Goal: Transaction & Acquisition: Purchase product/service

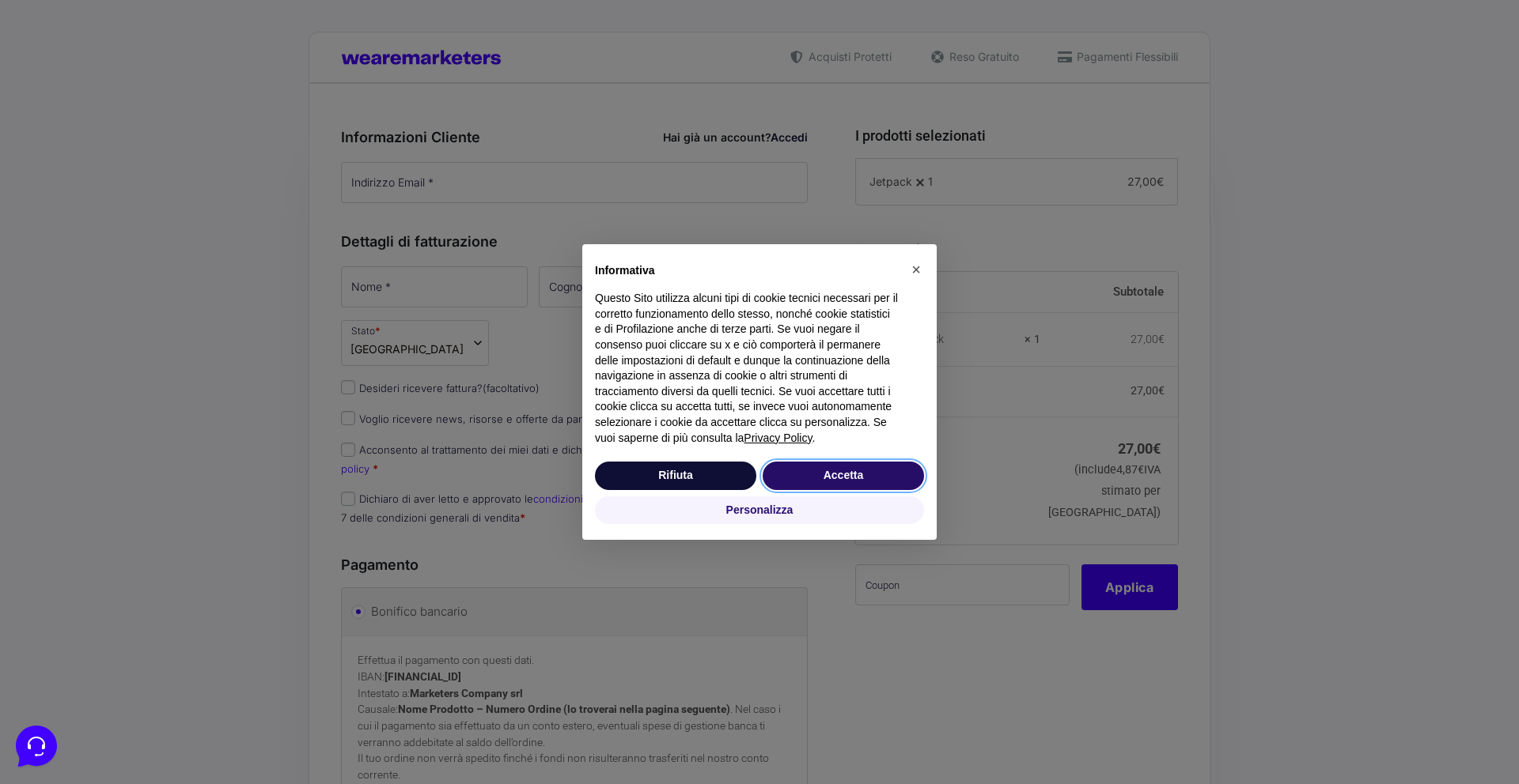
click at [793, 474] on button "Accetta" at bounding box center [844, 476] width 161 height 28
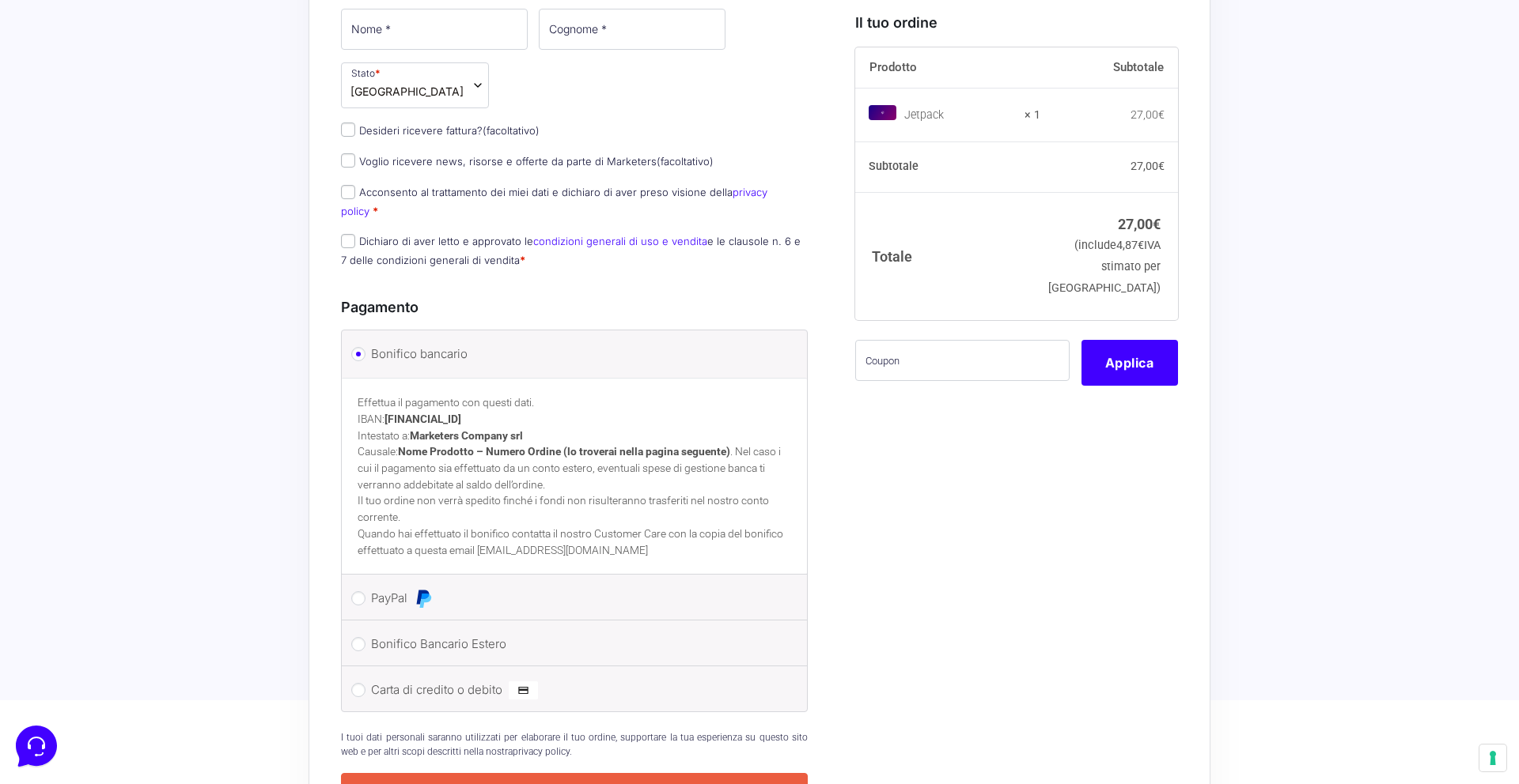
scroll to position [405, 0]
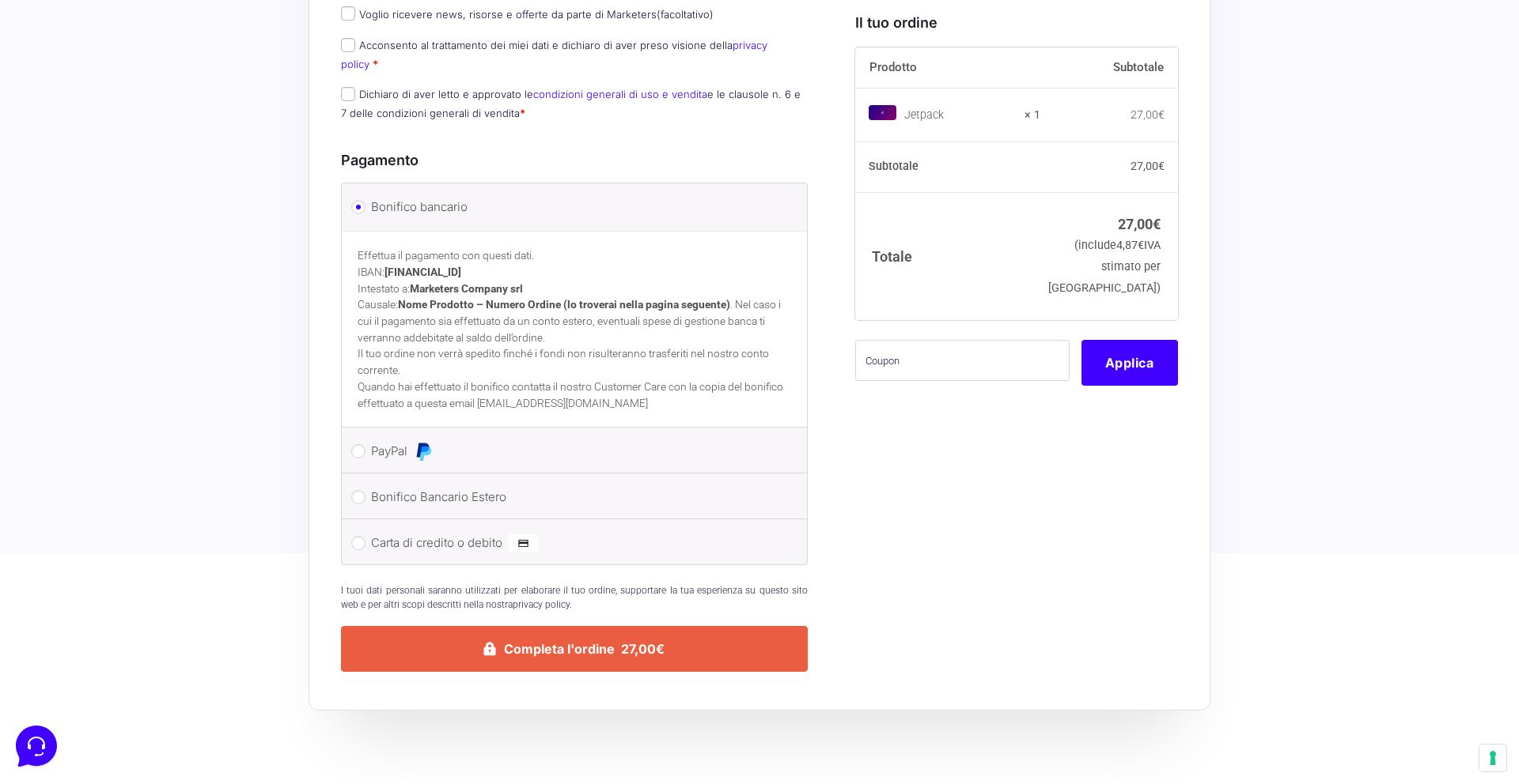
click at [454, 531] on label "Carta di credito o debito" at bounding box center [571, 543] width 401 height 24
click at [365, 536] on input "Carta di credito o debito" at bounding box center [358, 543] width 14 height 14
radio input "true"
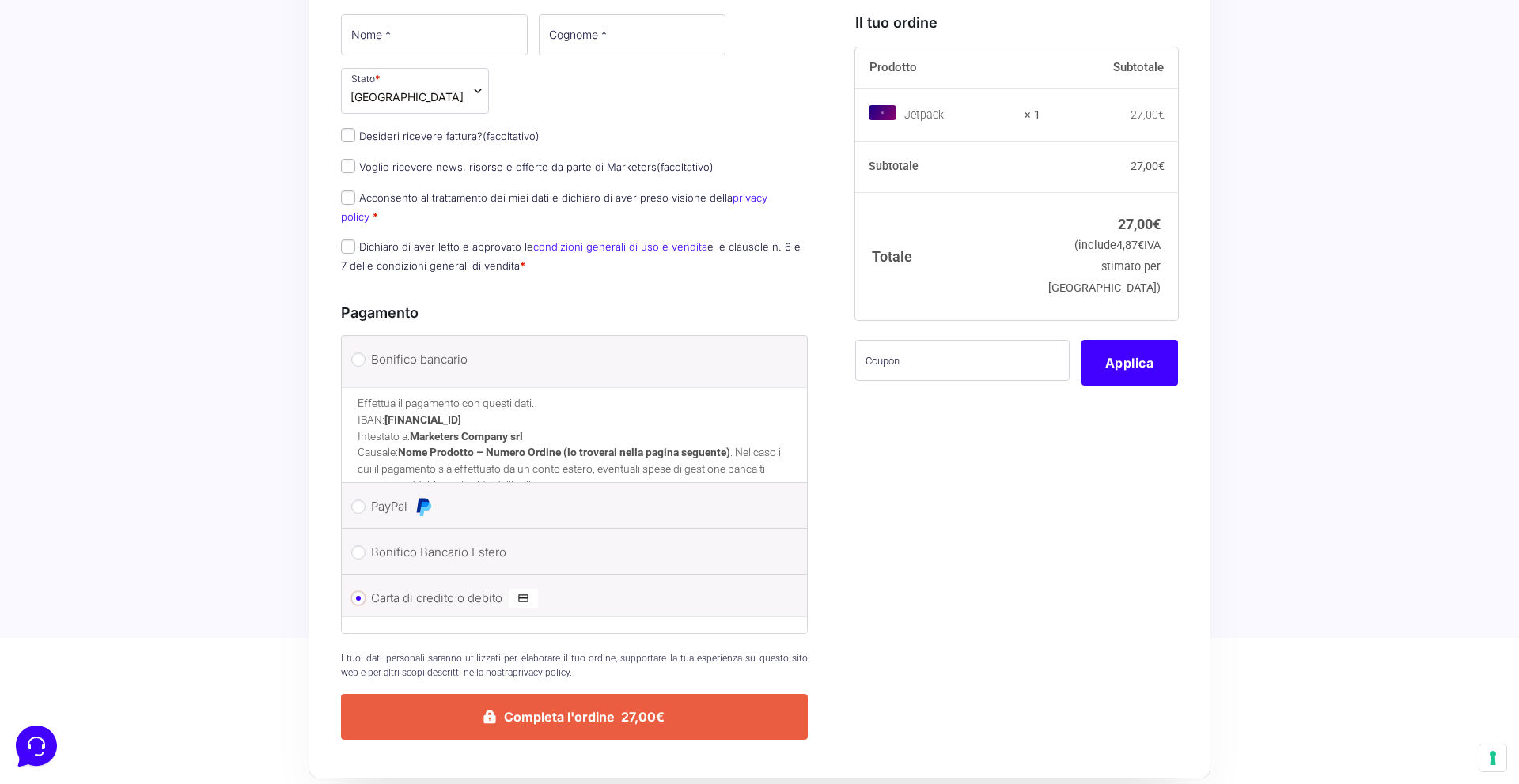
scroll to position [361, 0]
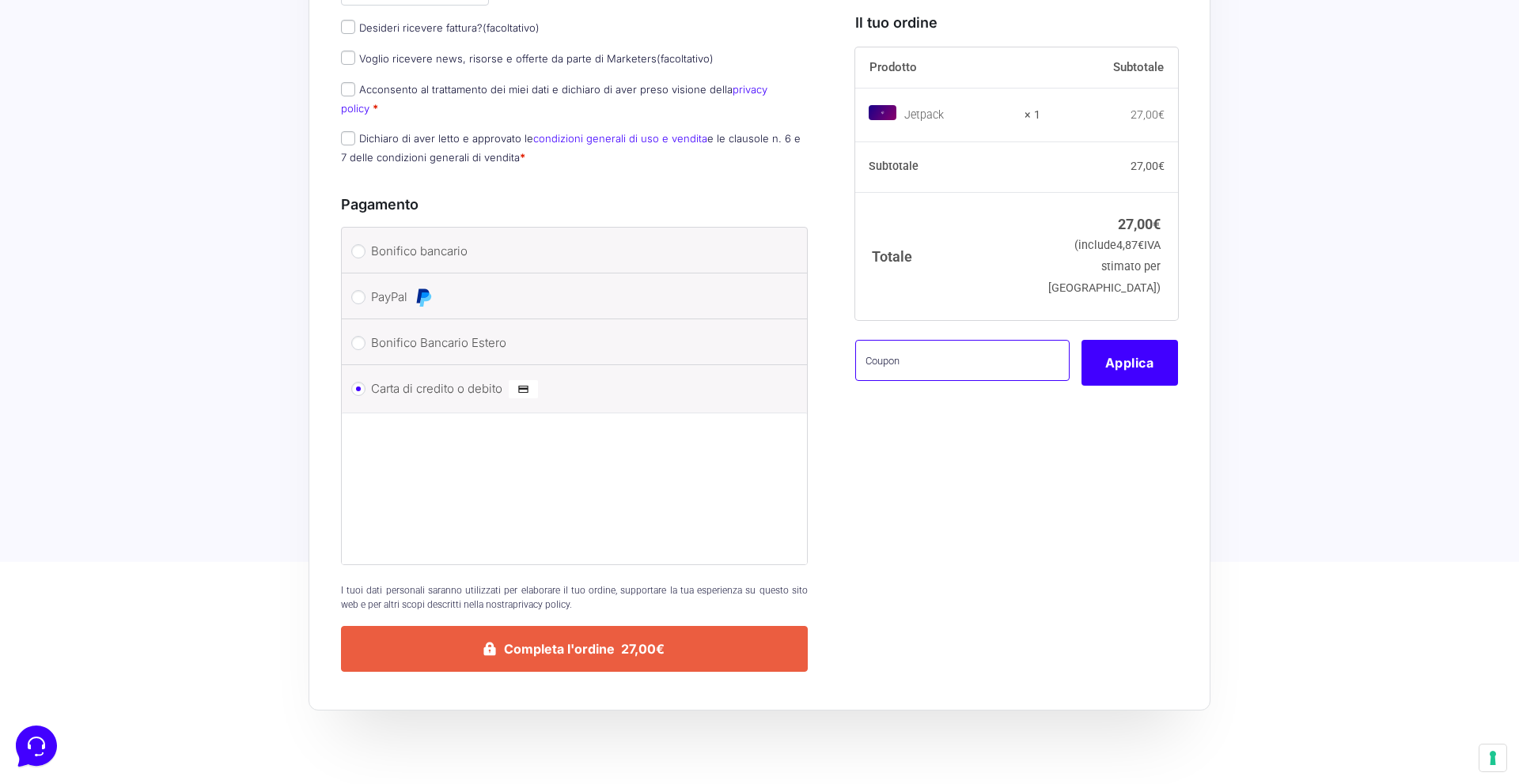
click at [895, 369] on input "text" at bounding box center [962, 360] width 215 height 41
paste input "[EMAIL_ADDRESS][DOMAIN_NAME]"
type input "[EMAIL_ADDRESS][DOMAIN_NAME]"
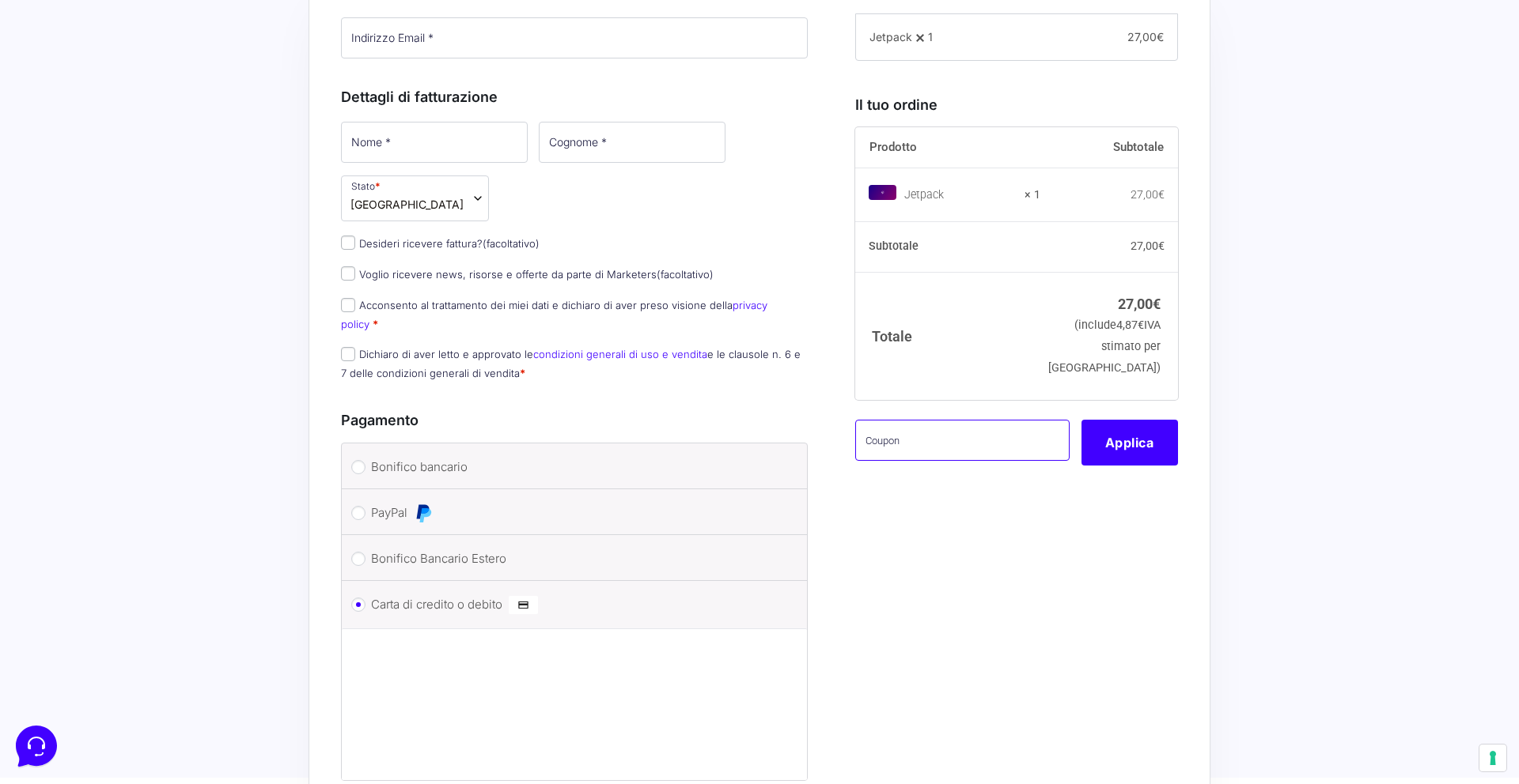
scroll to position [0, 0]
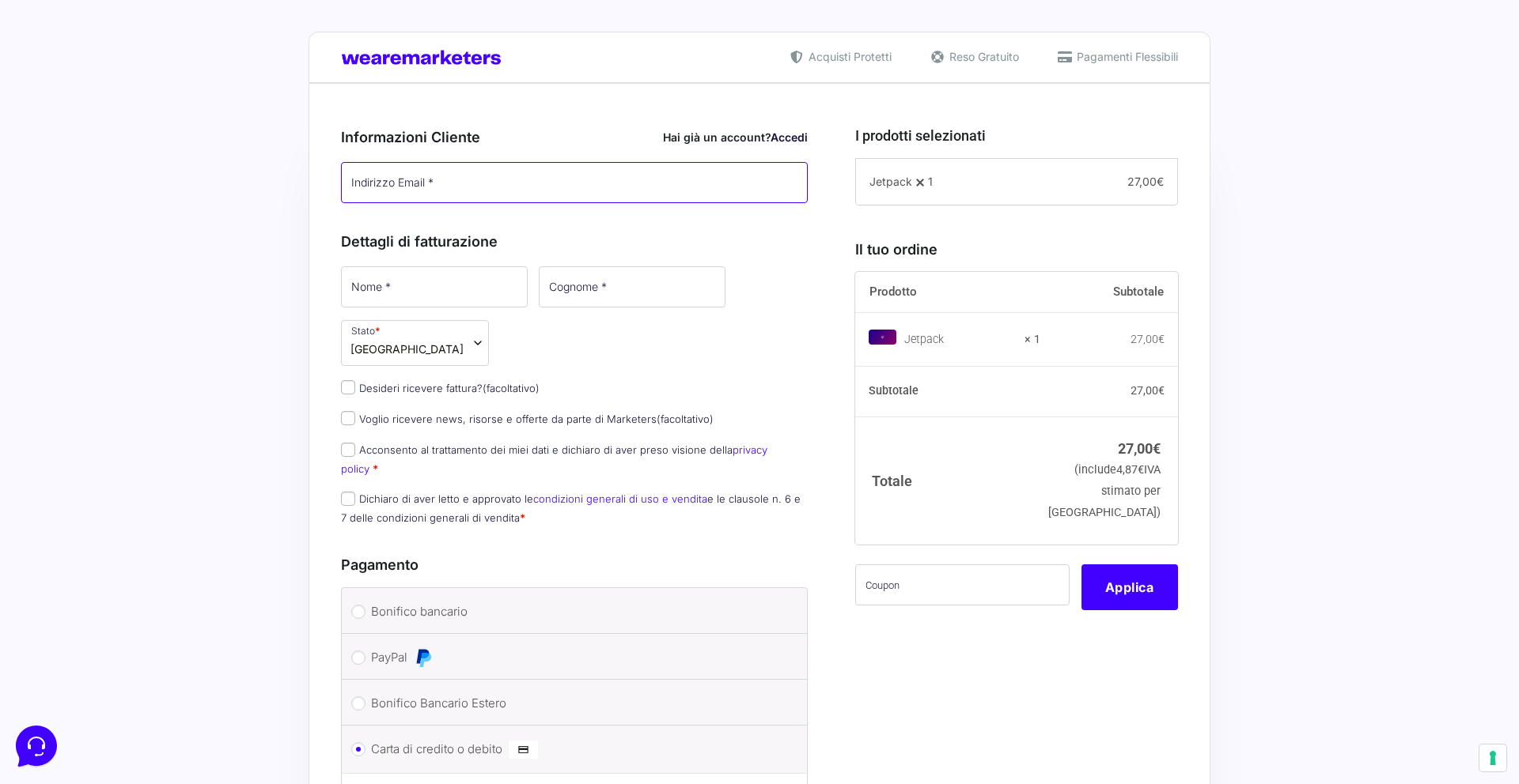
click at [409, 201] on input "Indirizzo Email *" at bounding box center [574, 182] width 467 height 41
paste input "[EMAIL_ADDRESS][DOMAIN_NAME]"
type input "[EMAIL_ADDRESS][DOMAIN_NAME]"
click at [951, 585] on input "text" at bounding box center [962, 584] width 215 height 41
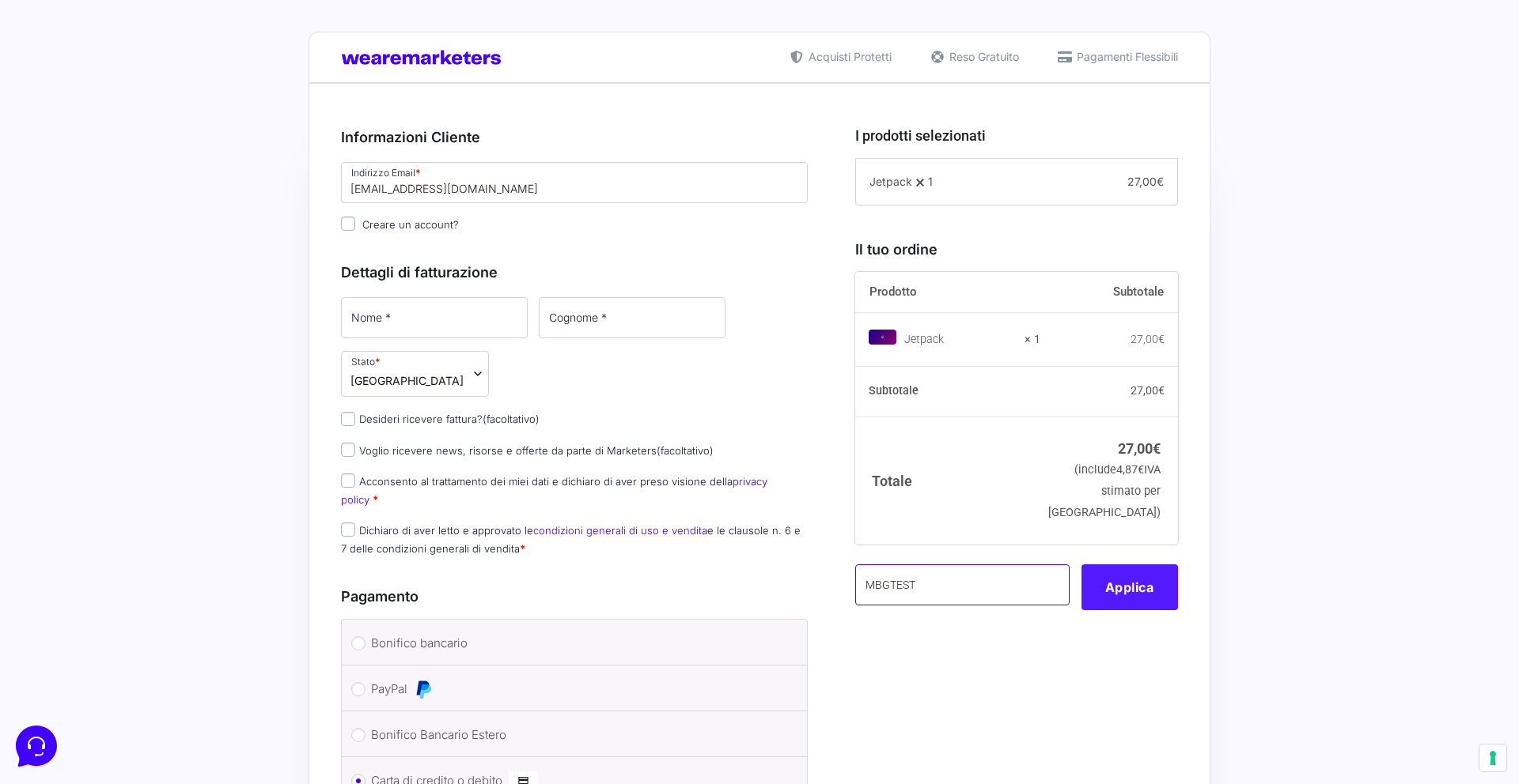
type input "MBGTEST"
click at [1133, 579] on button "Applica" at bounding box center [1130, 587] width 96 height 46
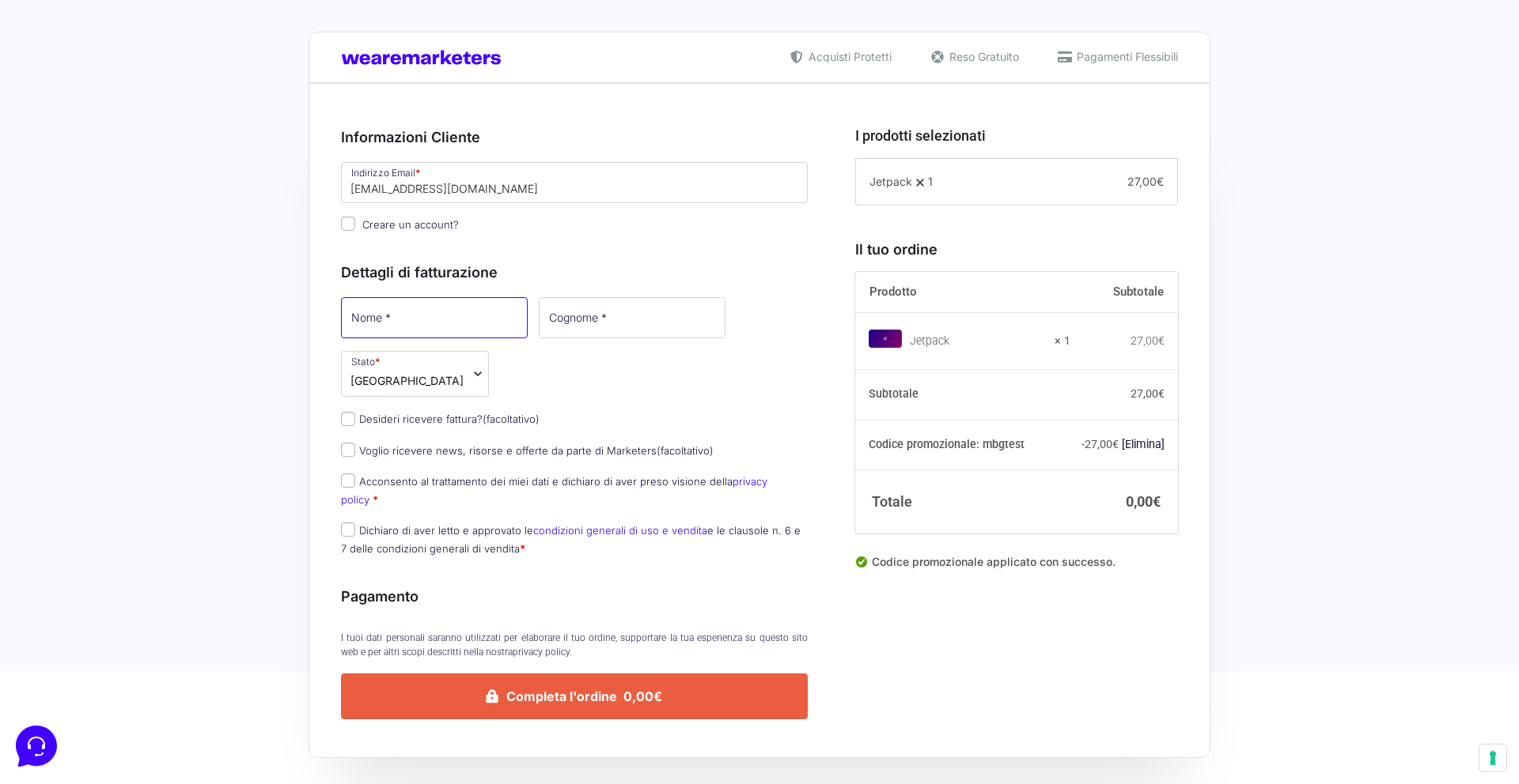
click at [442, 325] on input "Nome *" at bounding box center [434, 318] width 186 height 41
type input "m"
type input "[PERSON_NAME]"
click at [537, 316] on input "Cognome *" at bounding box center [631, 318] width 186 height 41
type input "[PERSON_NAME]"
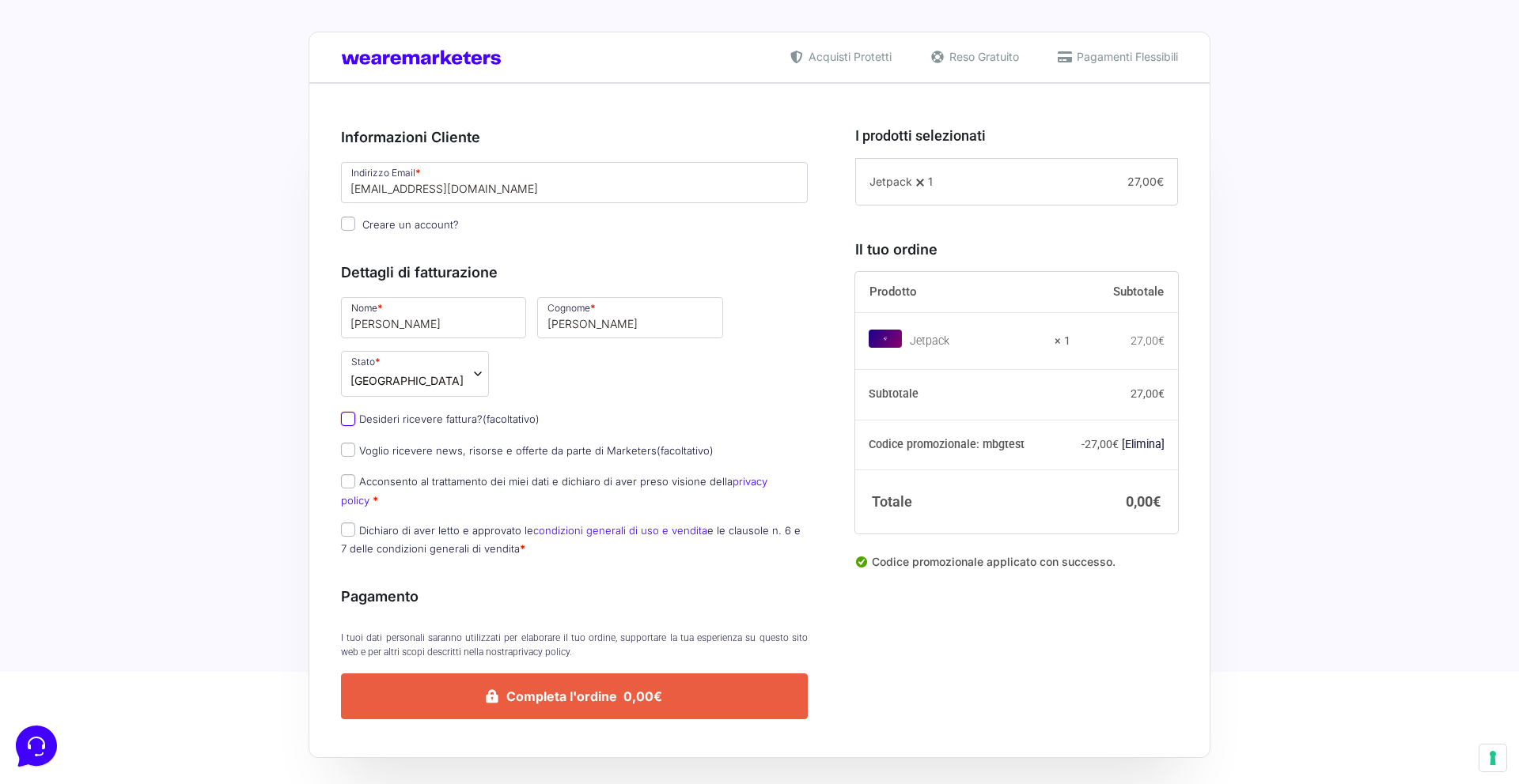
click at [349, 412] on input "Desideri ricevere fattura? (facoltativo)" at bounding box center [348, 418] width 14 height 14
checkbox input "true"
select select "IT"
type input "0000000"
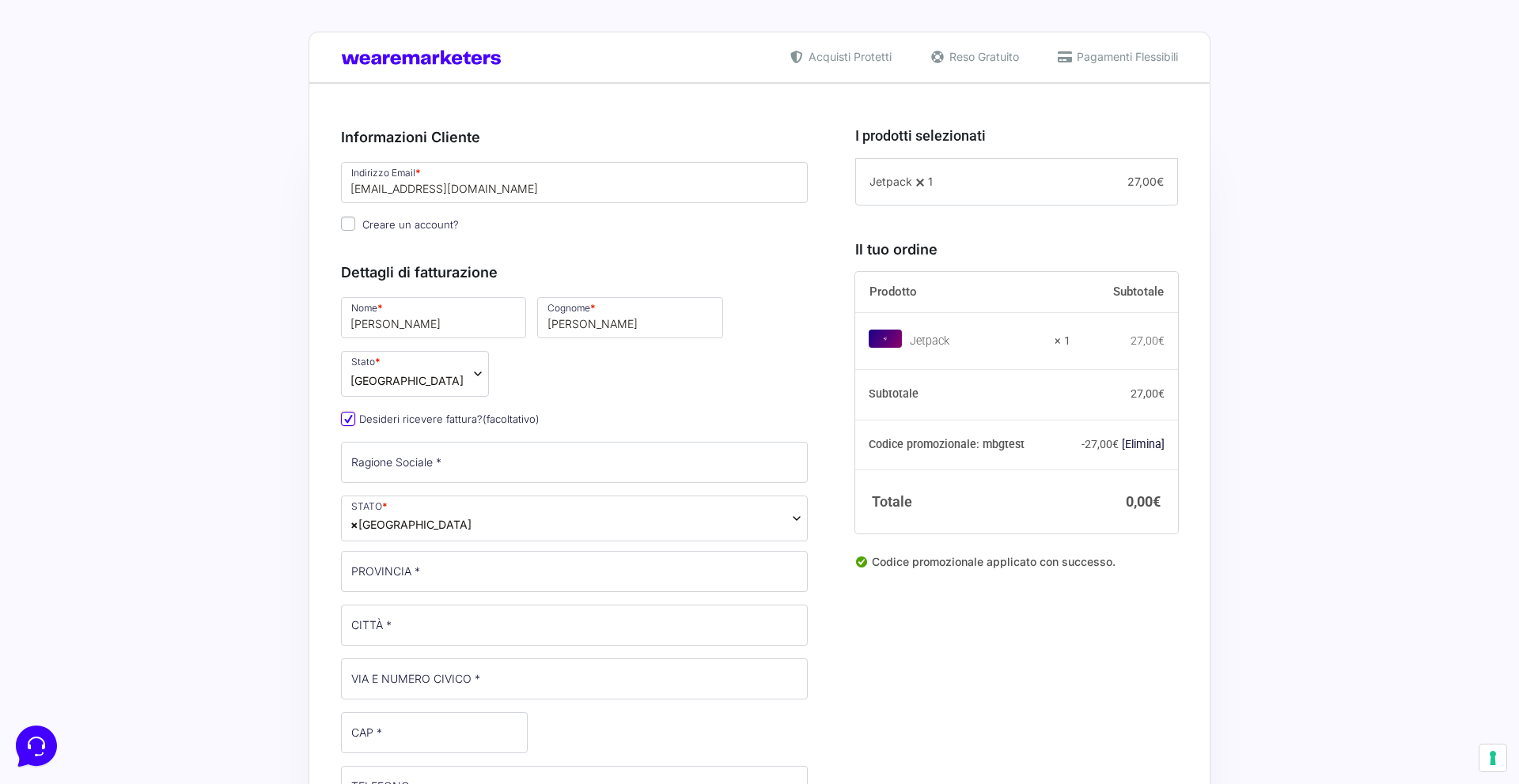
click at [349, 412] on input "Desideri ricevere fattura? (facoltativo)" at bounding box center [348, 418] width 14 height 14
checkbox input "false"
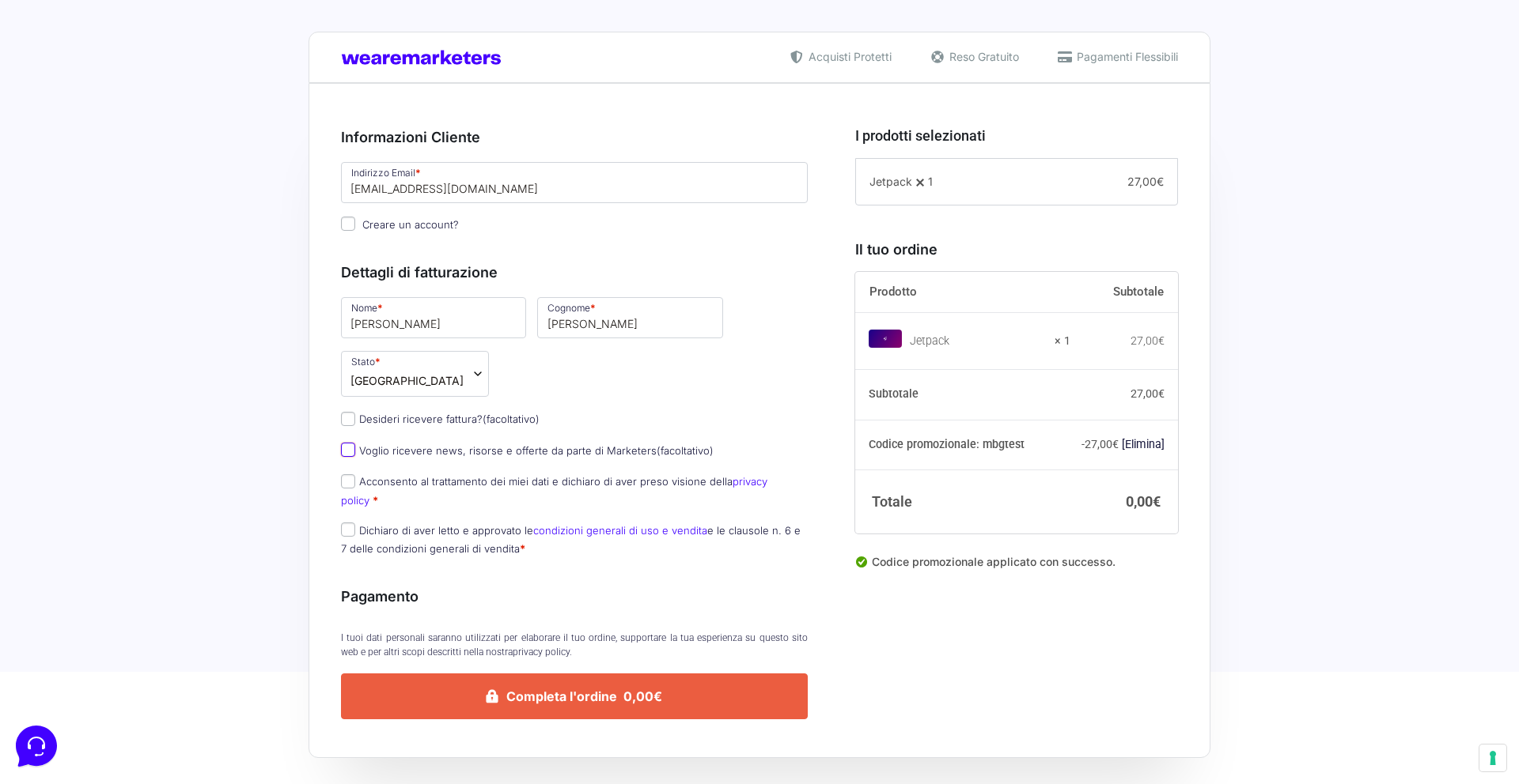
click at [349, 442] on input "Voglio ricevere news, risorse e offerte da parte di Marketers (facoltativo)" at bounding box center [348, 449] width 14 height 14
checkbox input "true"
click at [344, 475] on input "Acconsento al trattamento dei miei dati e dichiaro di aver preso visione della …" at bounding box center [348, 481] width 14 height 14
checkbox input "true"
click at [345, 523] on input "Dichiaro di aver letto e approvato le condizioni generali di uso e vendita e le…" at bounding box center [348, 530] width 14 height 14
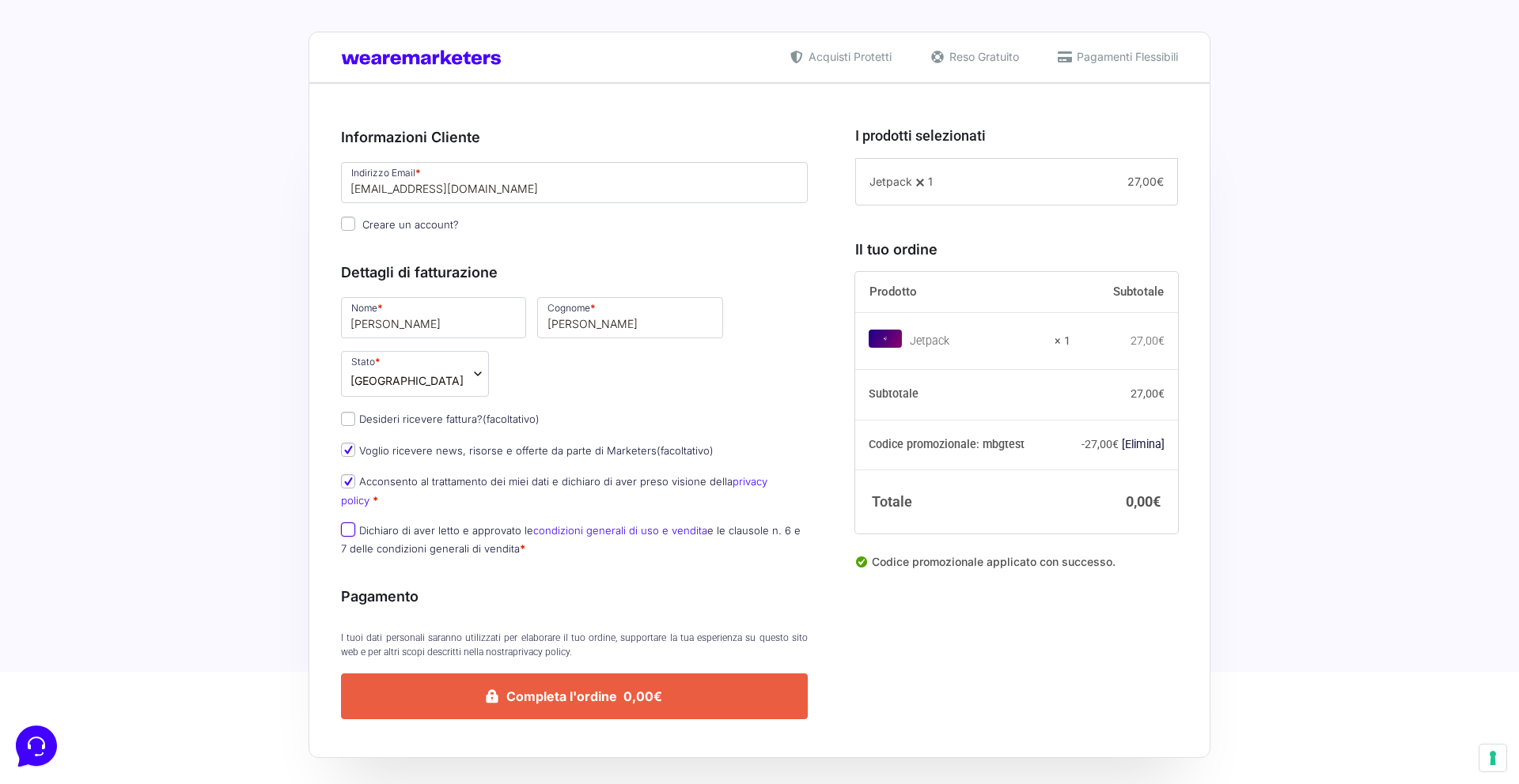
checkbox input "true"
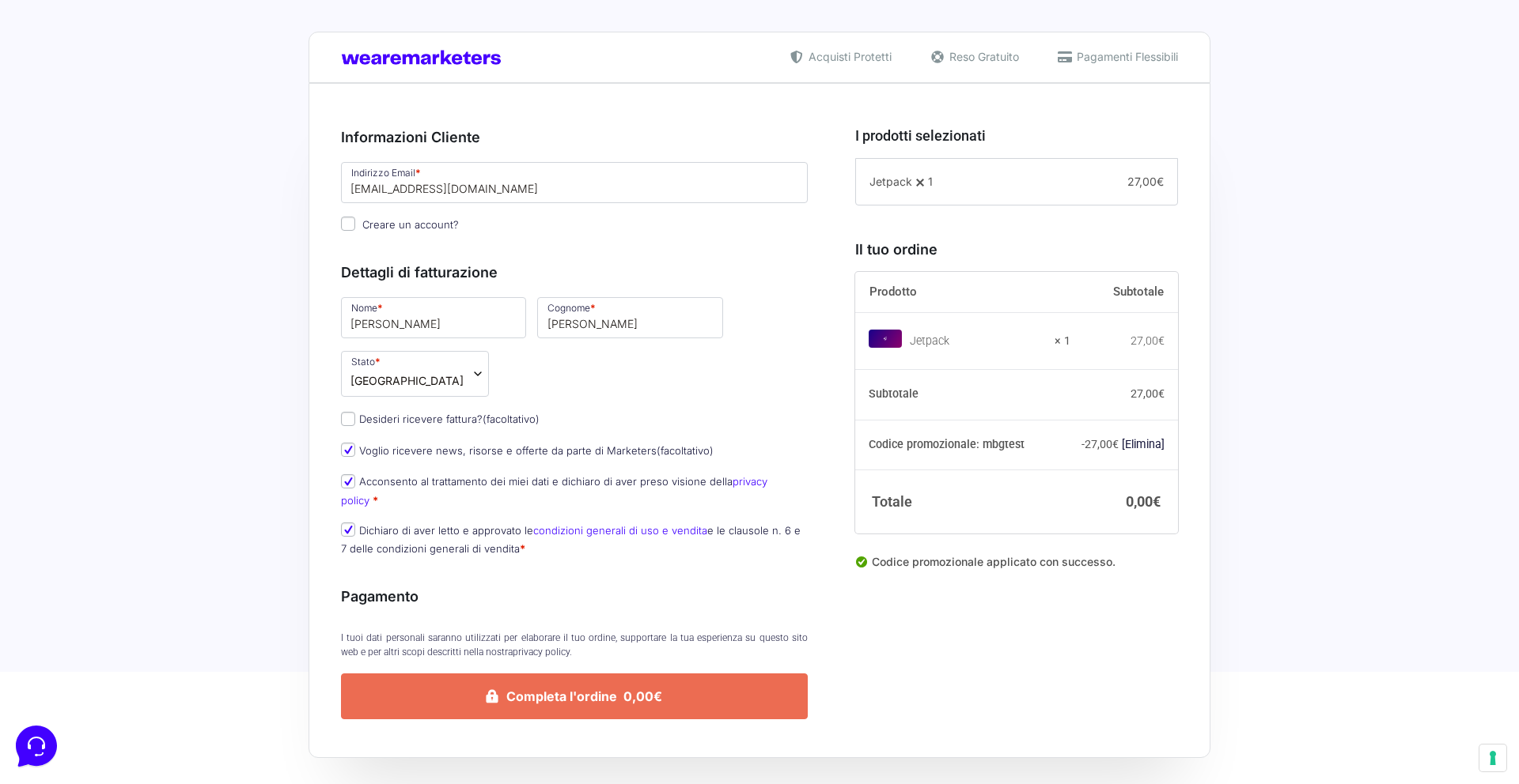
click at [527, 673] on button "Completa l'ordine 0,00€" at bounding box center [574, 696] width 467 height 46
